Goal: Task Accomplishment & Management: Use online tool/utility

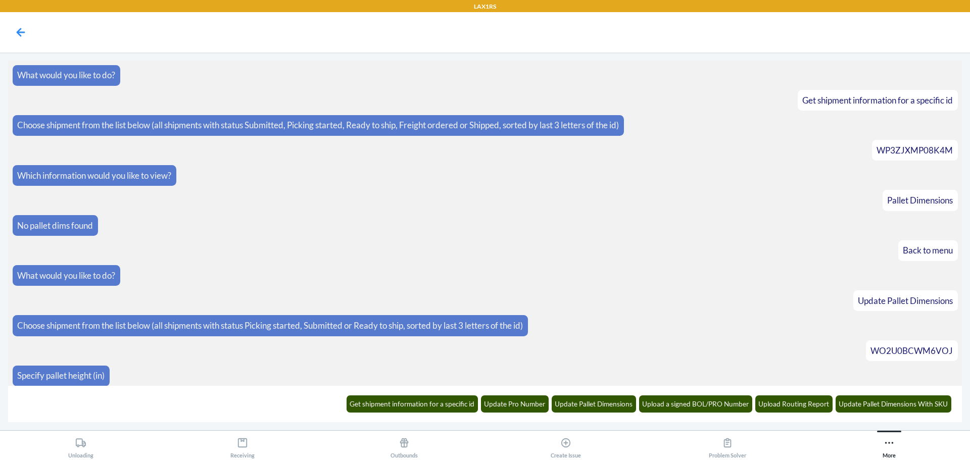
scroll to position [20356, 0]
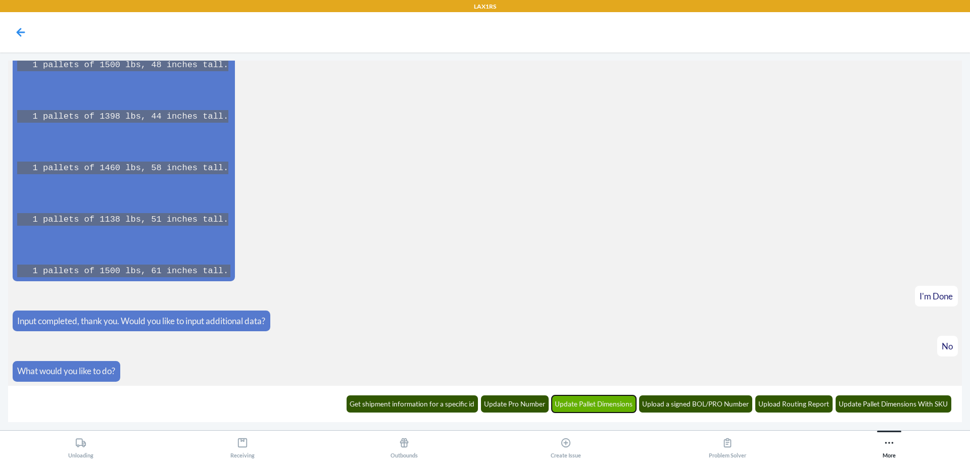
click at [566, 407] on button "Update Pallet Dimensions" at bounding box center [594, 404] width 85 height 17
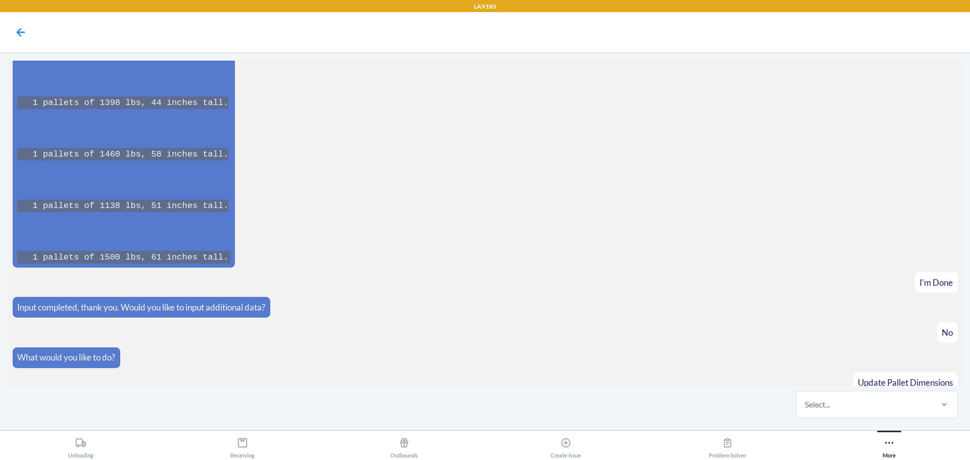
scroll to position [20405, 0]
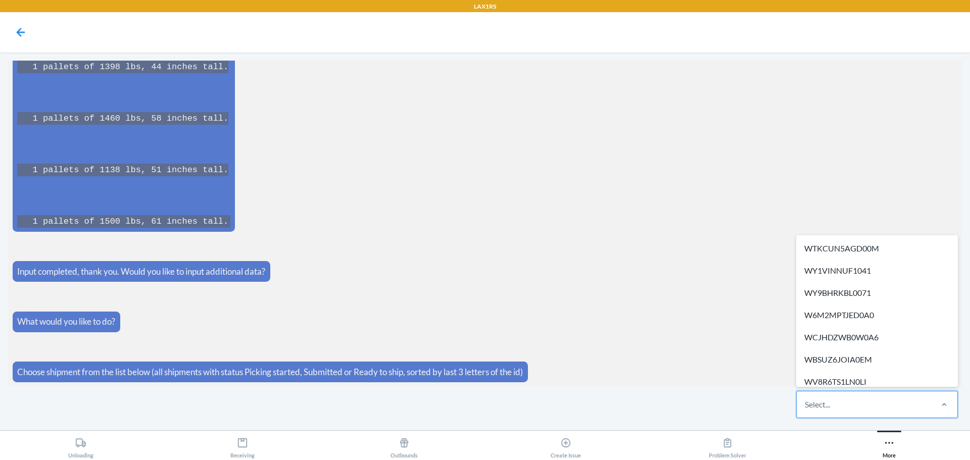
click at [822, 401] on div "Select..." at bounding box center [817, 405] width 25 height 12
click at [806, 401] on input "option WTKCUN5AGD00M focused, 1 of 257. 257 results available. Use Up and Down …" at bounding box center [805, 405] width 1 height 12
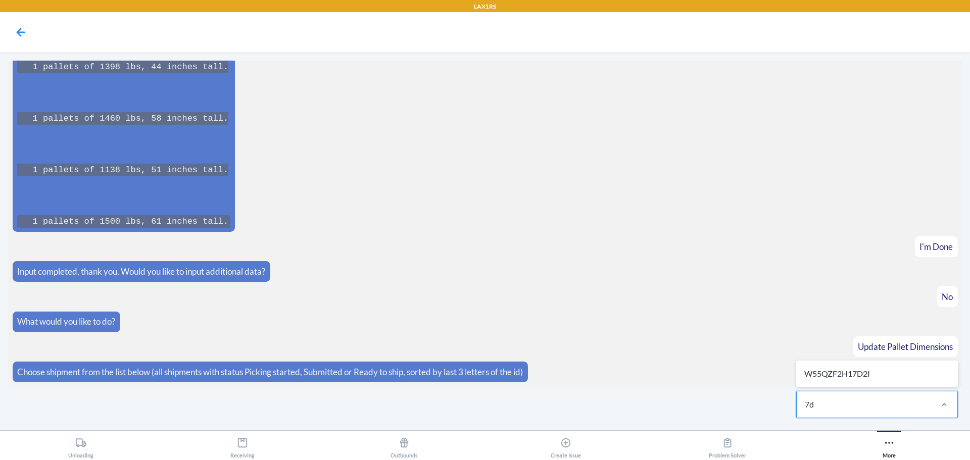
type input "7d2"
click at [809, 378] on div "W55QZF2H17D2I" at bounding box center [877, 374] width 158 height 22
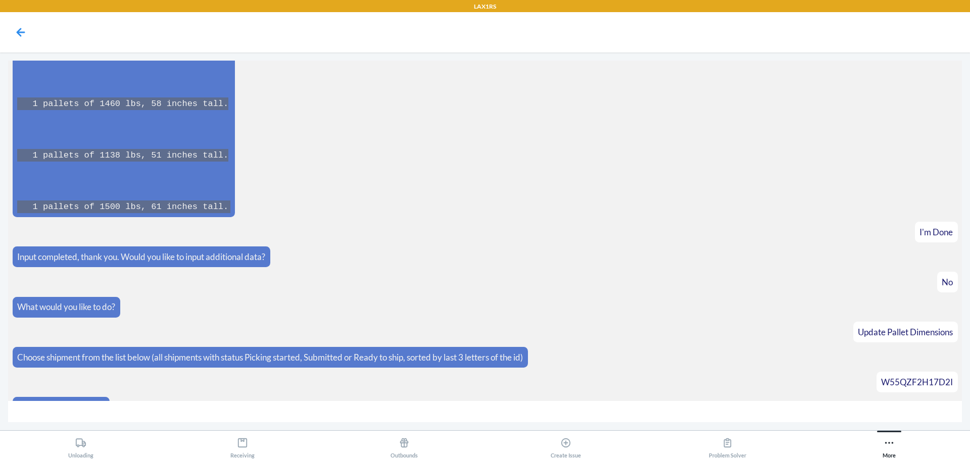
scroll to position [20441, 0]
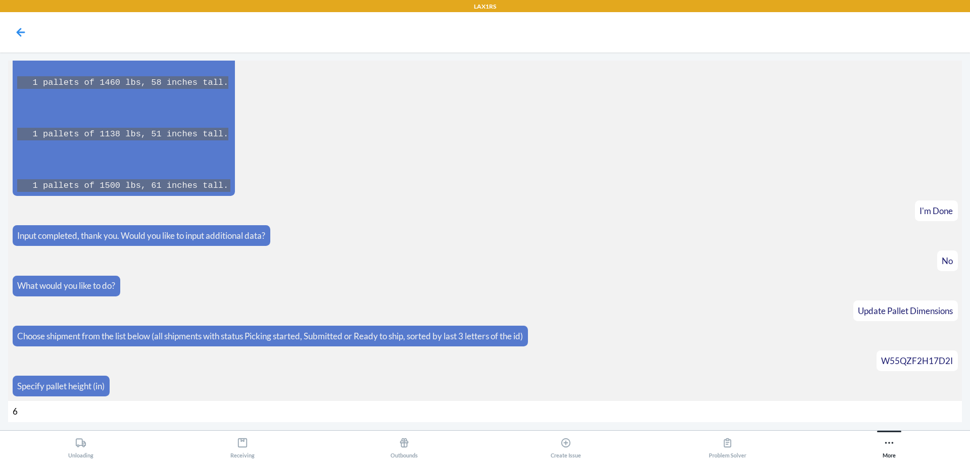
type input "65"
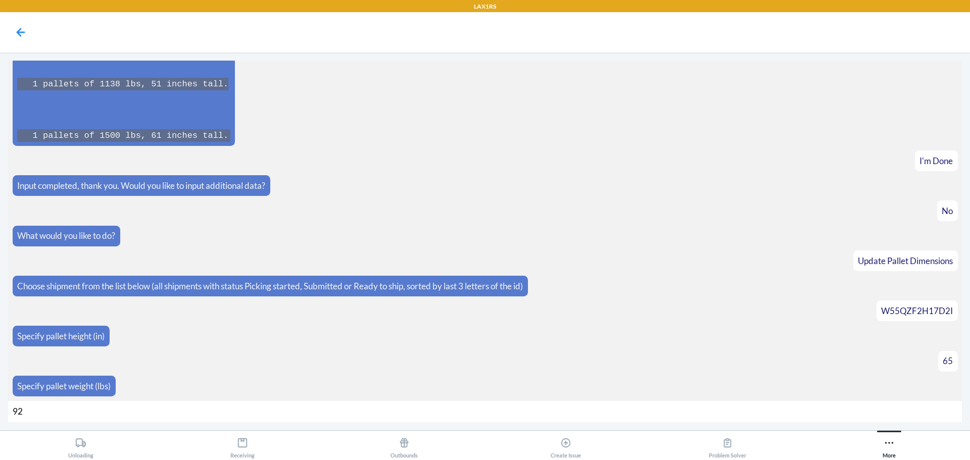
type input "928"
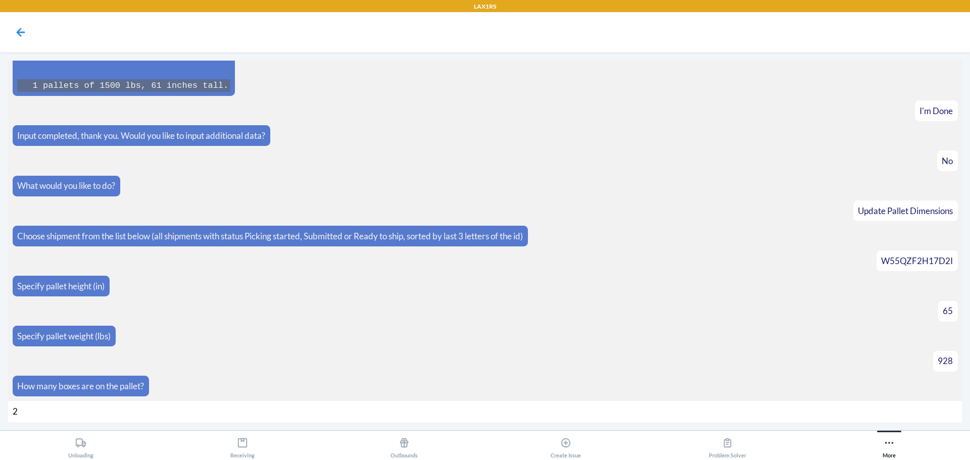
type input "24"
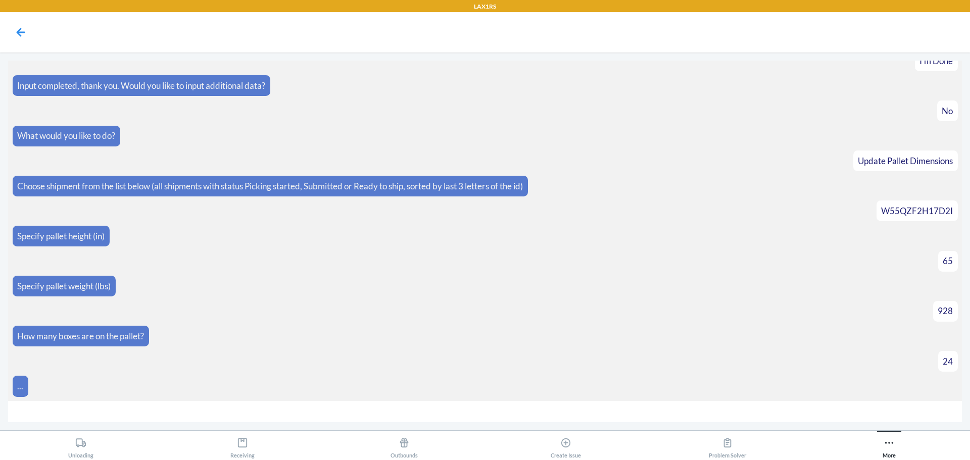
scroll to position [20606, 0]
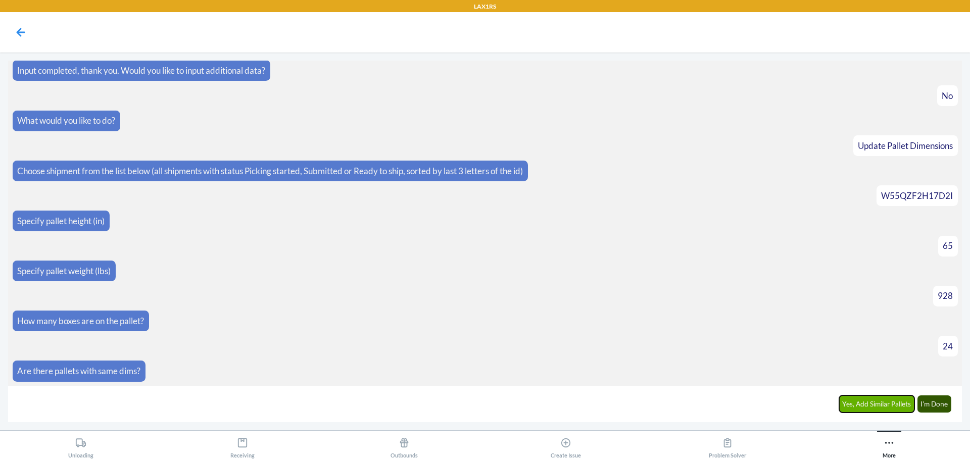
click at [848, 402] on button "Yes, Add Similar Pallets" at bounding box center [877, 404] width 76 height 17
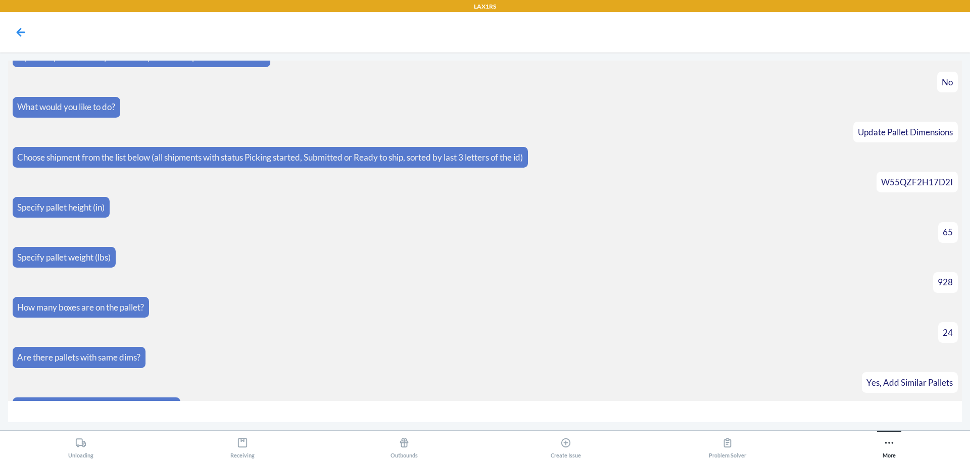
scroll to position [20641, 0]
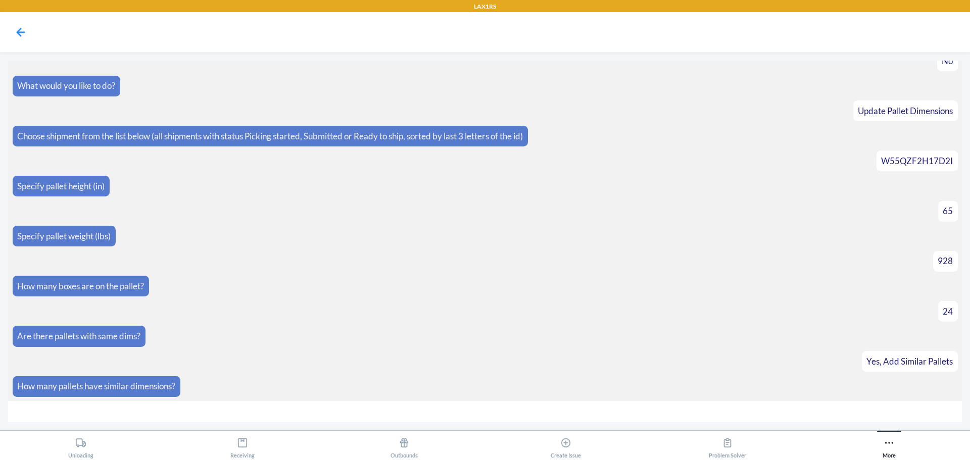
type input "2"
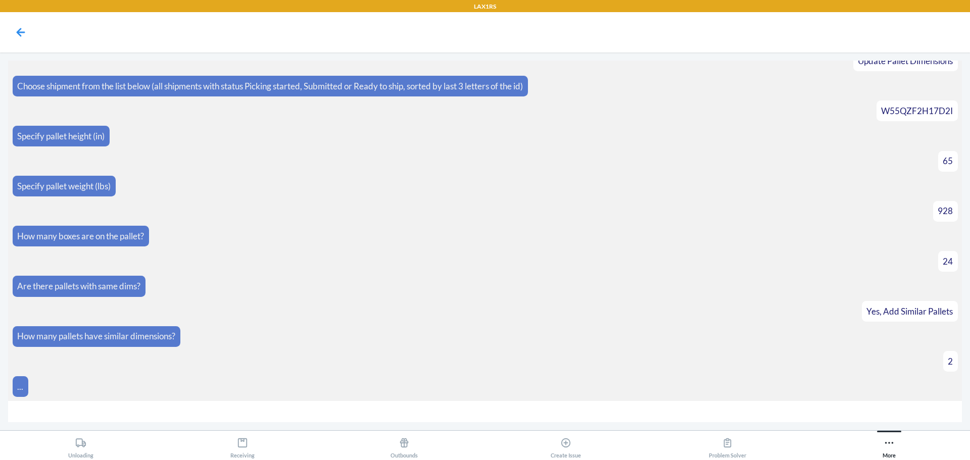
scroll to position [20771, 0]
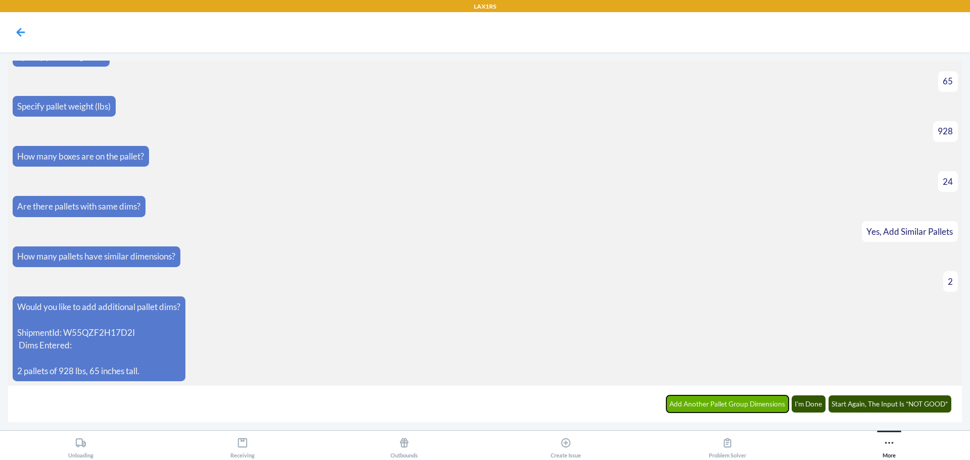
click at [740, 405] on button "Add Another Pallet Group Dimensions" at bounding box center [727, 404] width 123 height 17
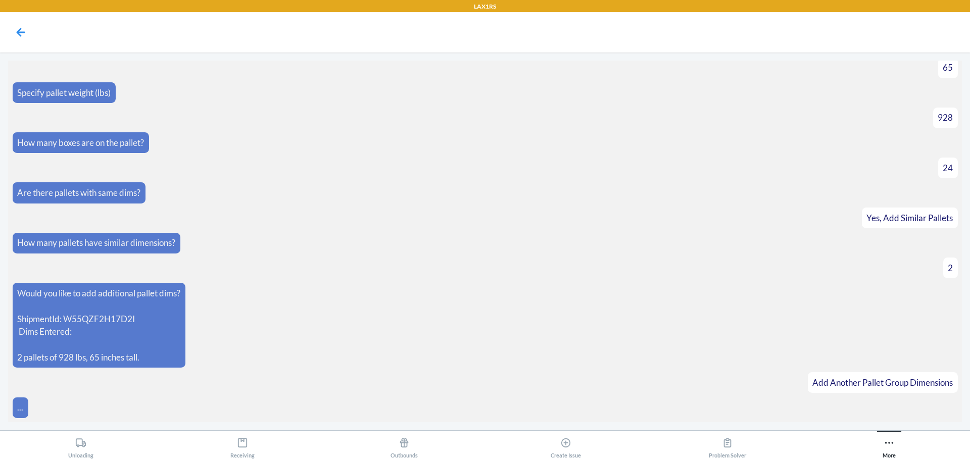
scroll to position [20806, 0]
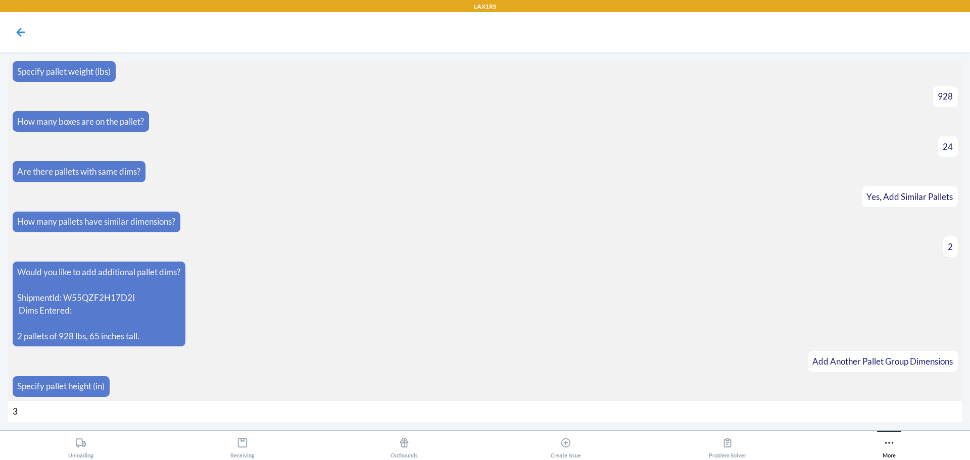
type input "35"
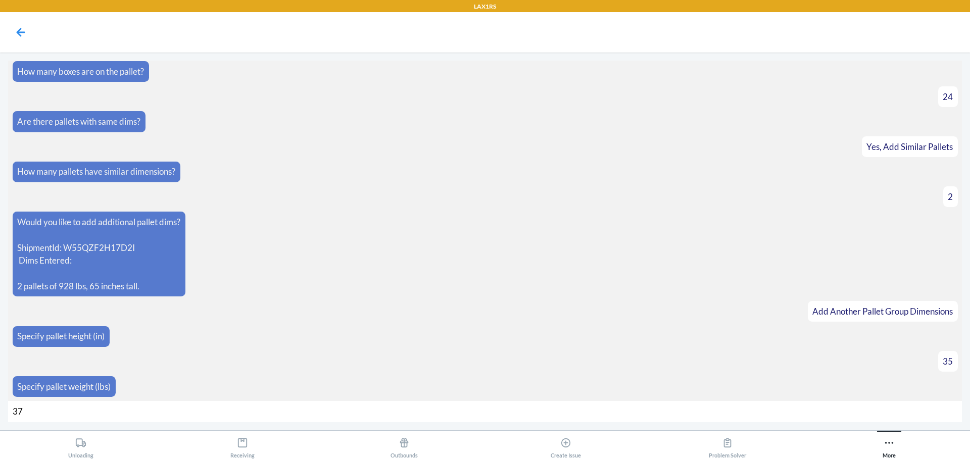
type input "372"
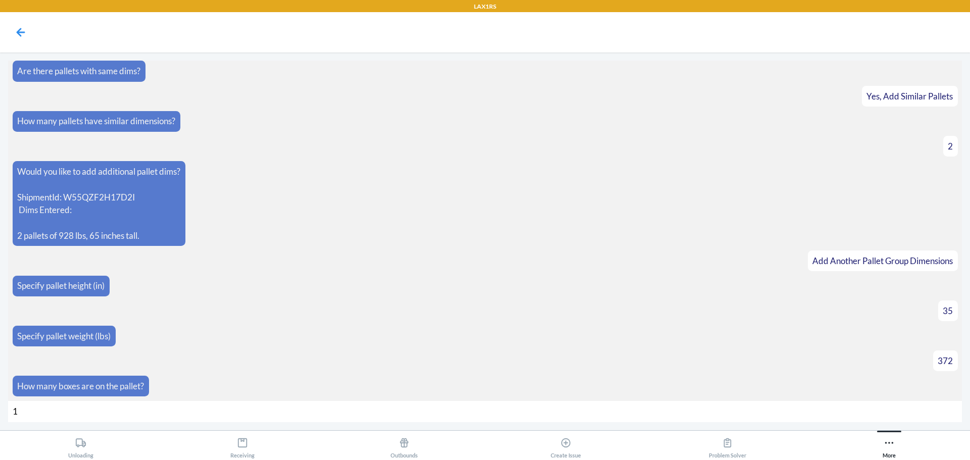
type input "10"
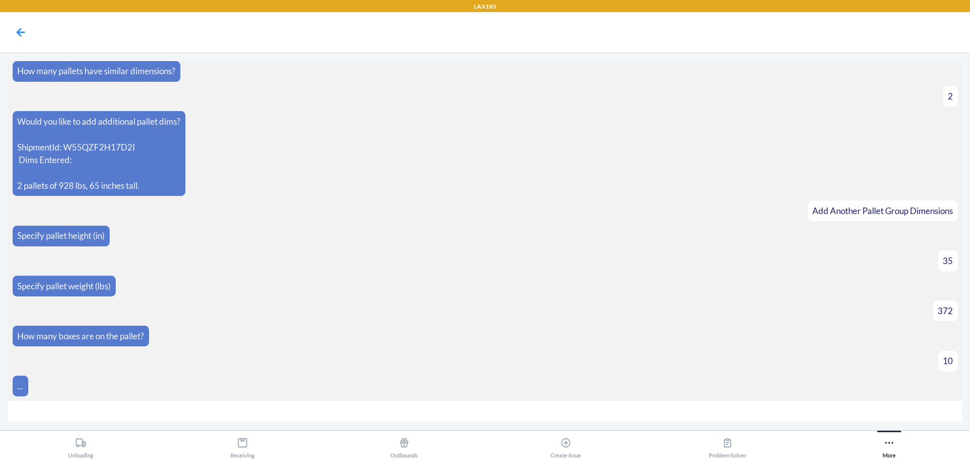
scroll to position [20971, 0]
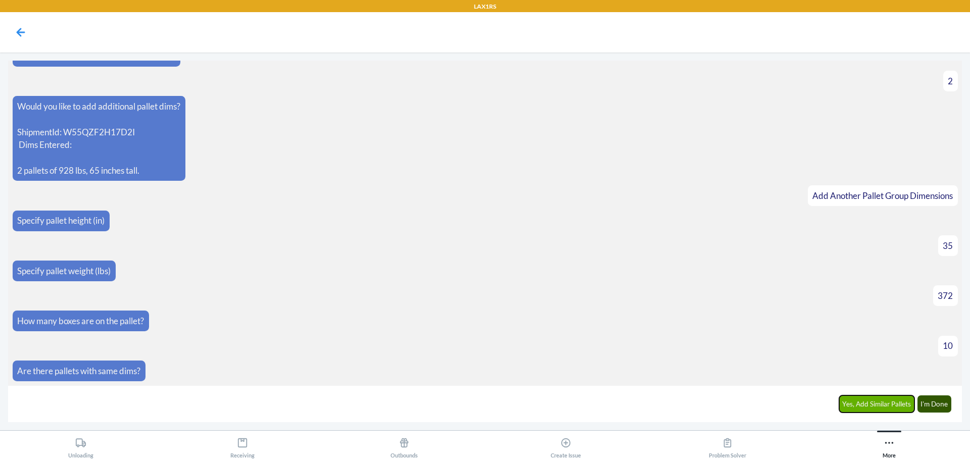
click at [869, 409] on button "Yes, Add Similar Pallets" at bounding box center [877, 404] width 76 height 17
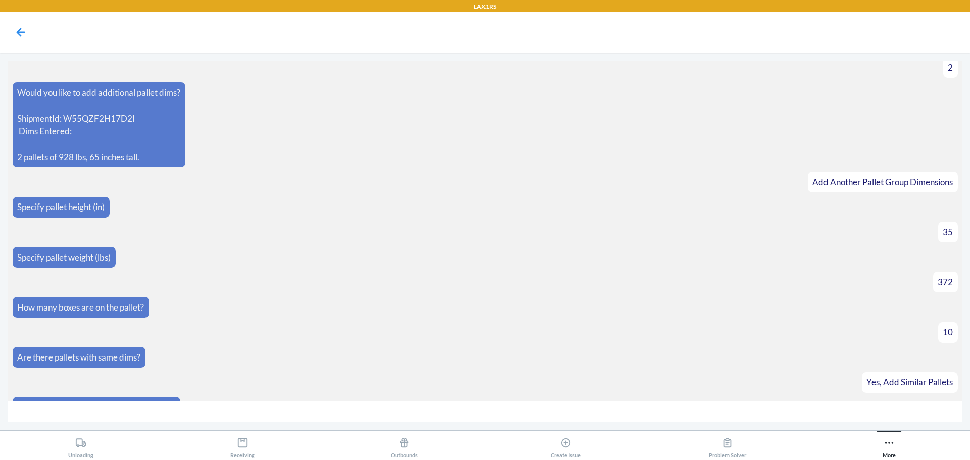
scroll to position [21006, 0]
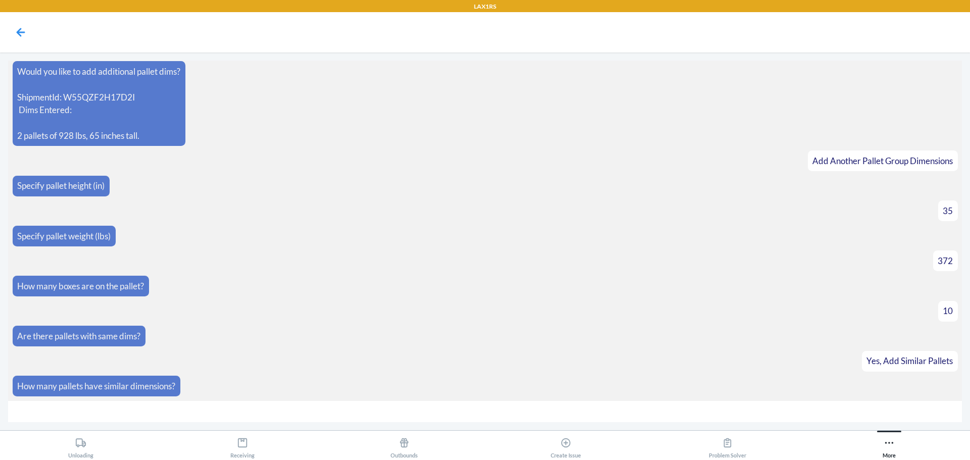
type input "2"
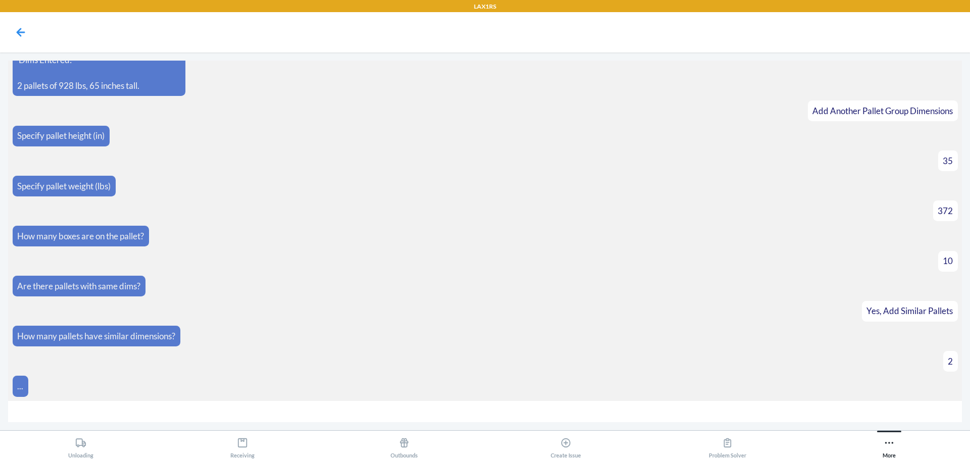
scroll to position [21162, 0]
